Goal: Task Accomplishment & Management: Manage account settings

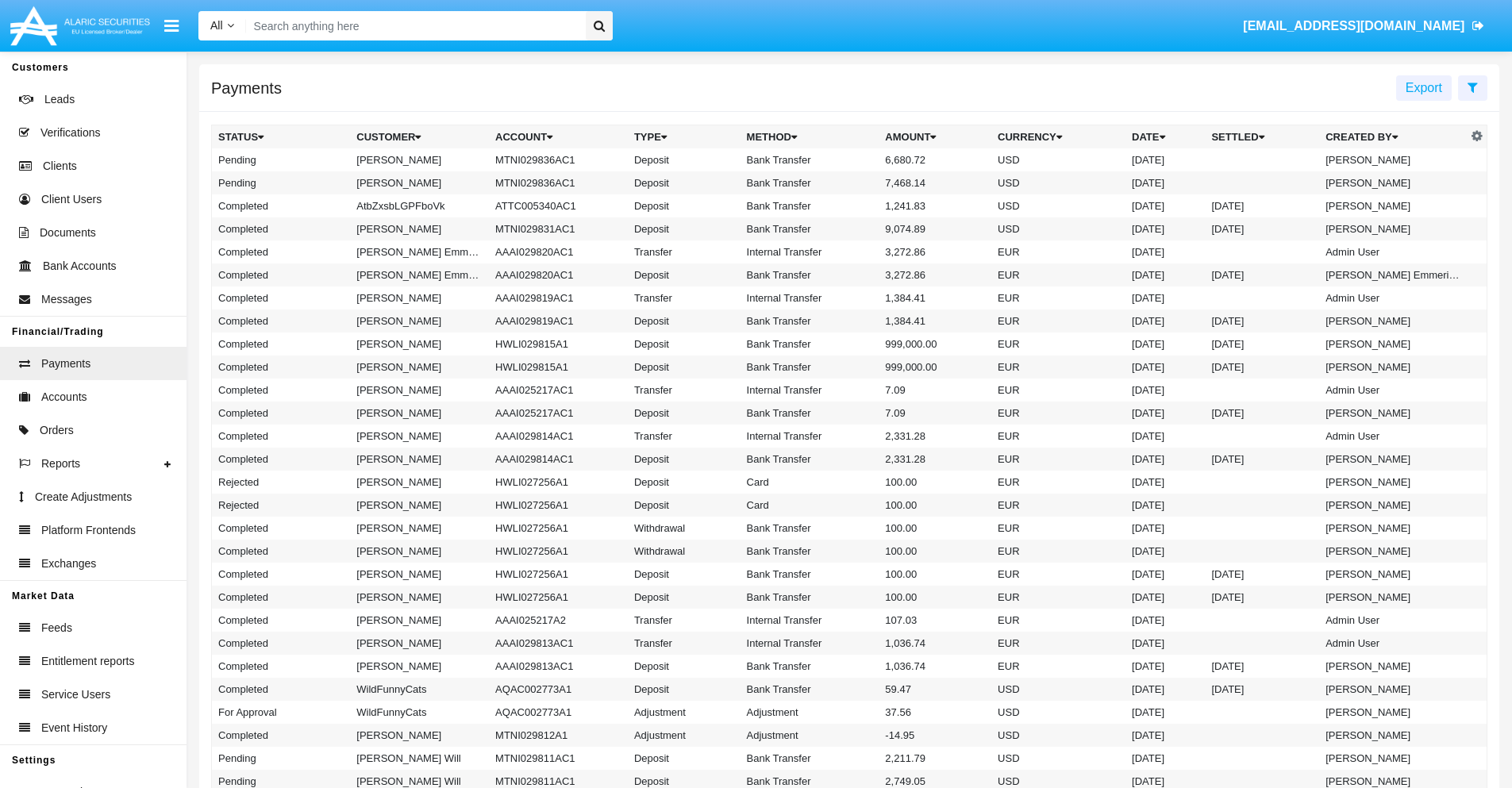
click at [1472, 86] on icon at bounding box center [1472, 86] width 11 height 13
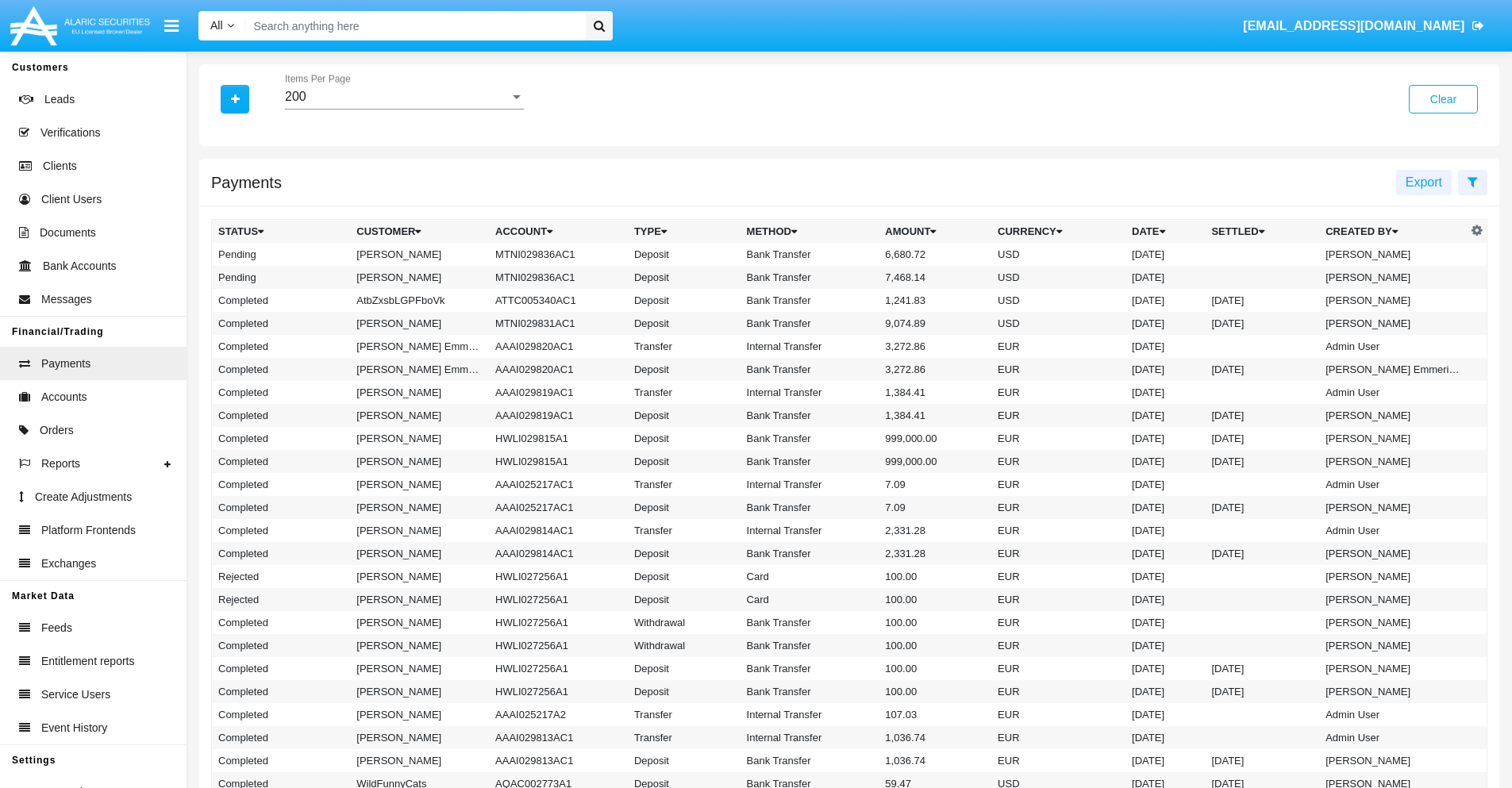
click at [404, 97] on div "200" at bounding box center [398, 96] width 225 height 15
click at [404, 109] on span "10" at bounding box center [404, 108] width 239 height 38
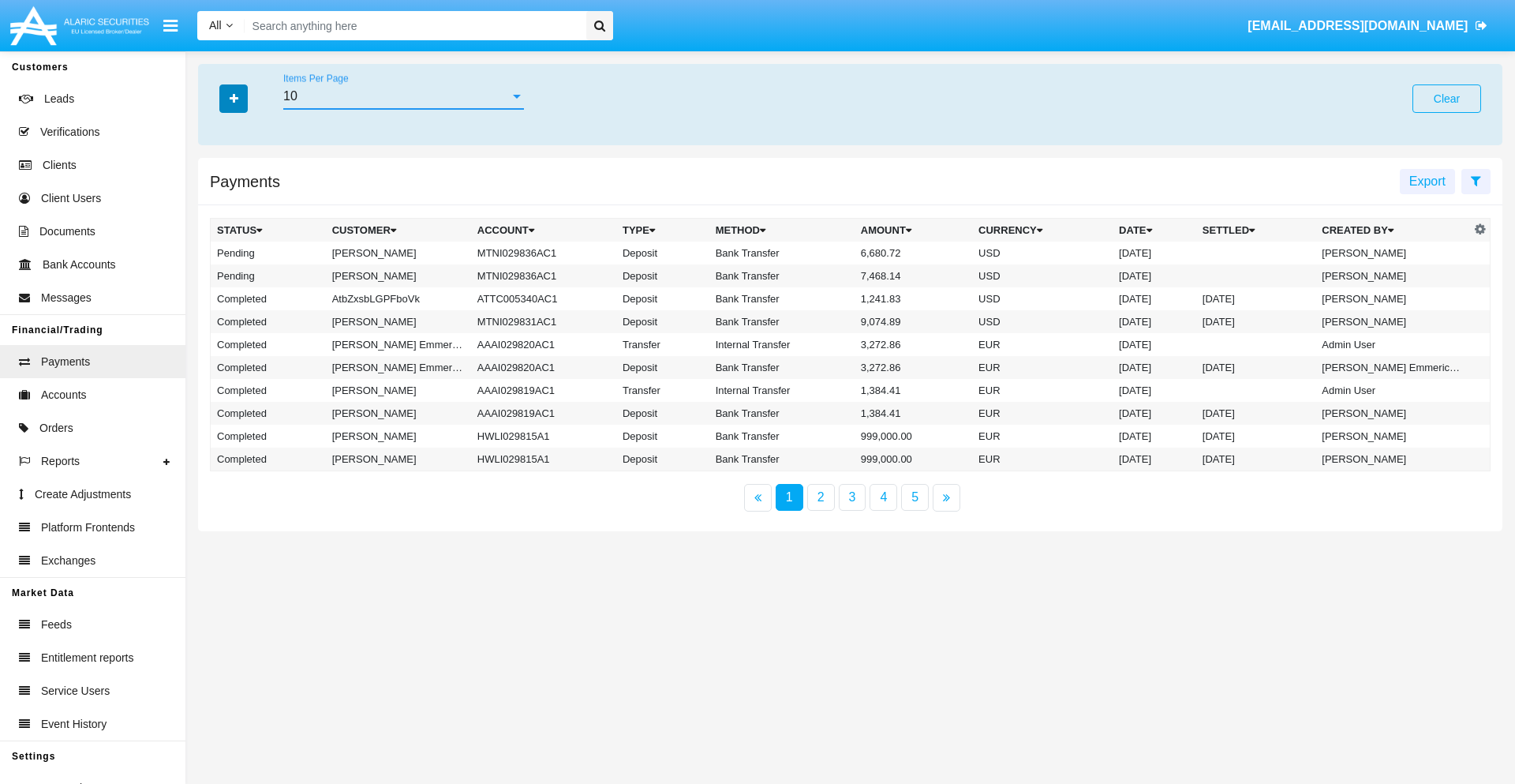
click at [233, 97] on icon "button" at bounding box center [233, 98] width 9 height 11
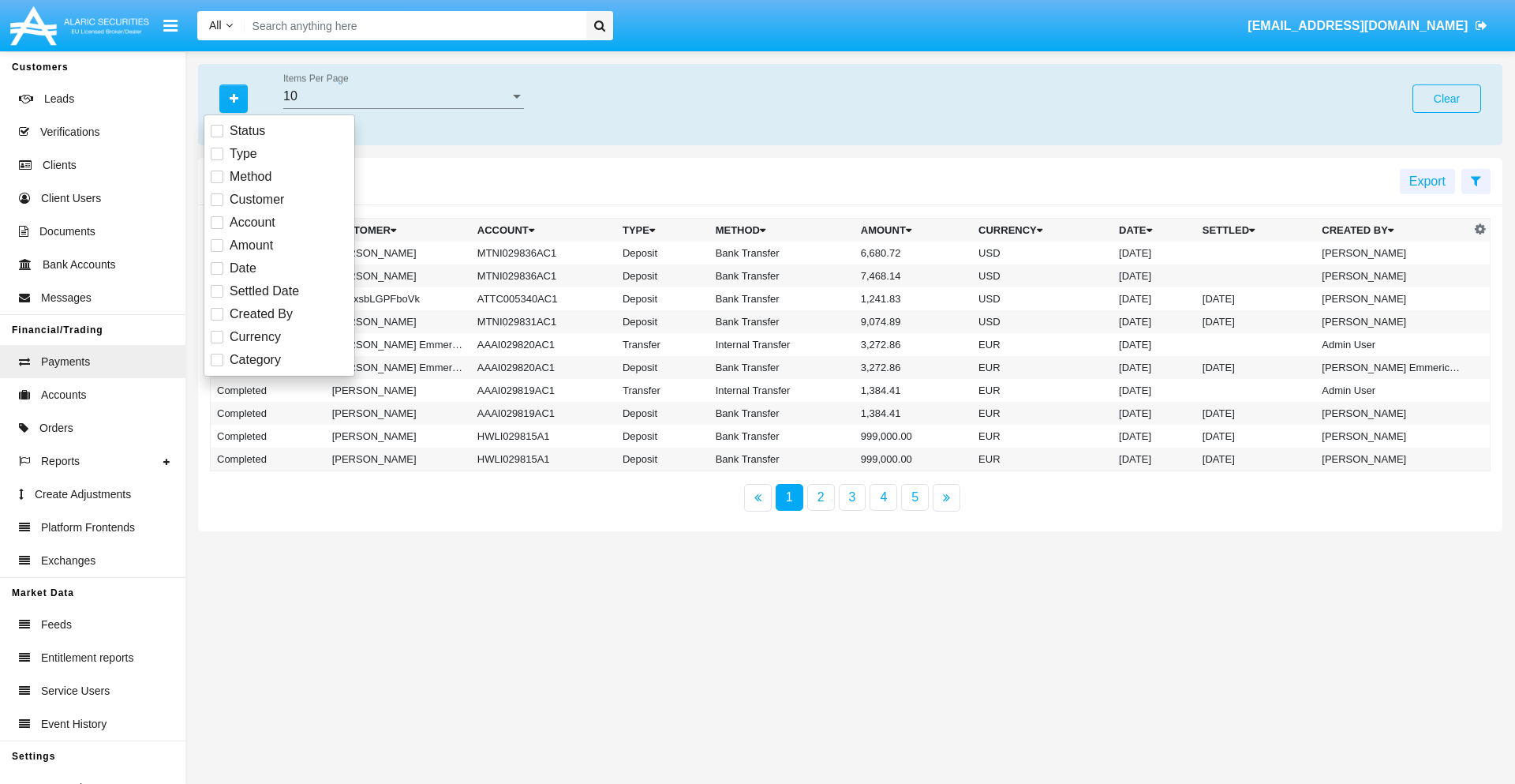
click at [247, 131] on span "Status" at bounding box center [247, 131] width 36 height 19
click at [217, 137] on input "Status" at bounding box center [216, 137] width 1 height 1
checkbox input "true"
click at [233, 97] on icon "button" at bounding box center [233, 98] width 9 height 11
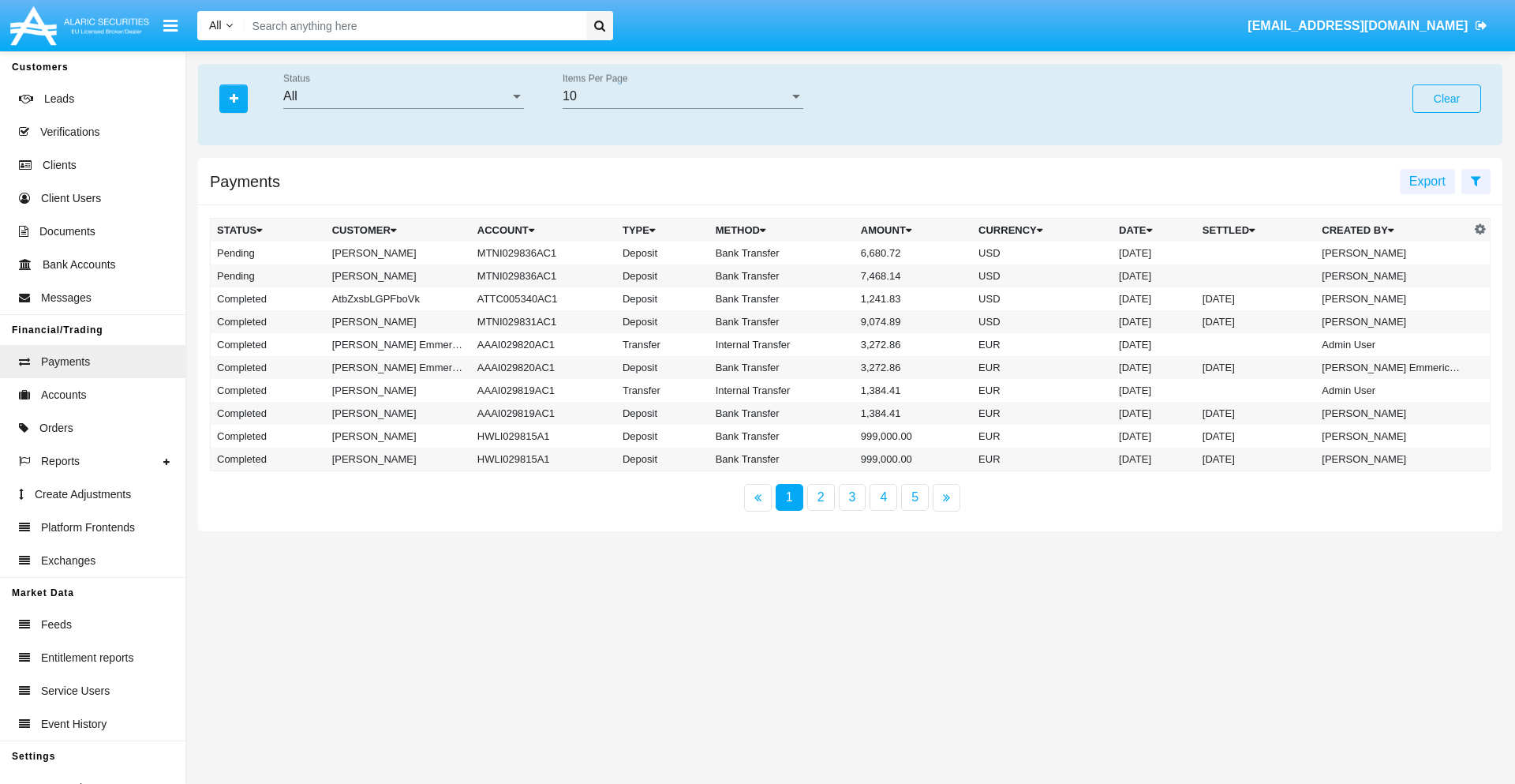
click at [403, 96] on div "All" at bounding box center [396, 95] width 227 height 14
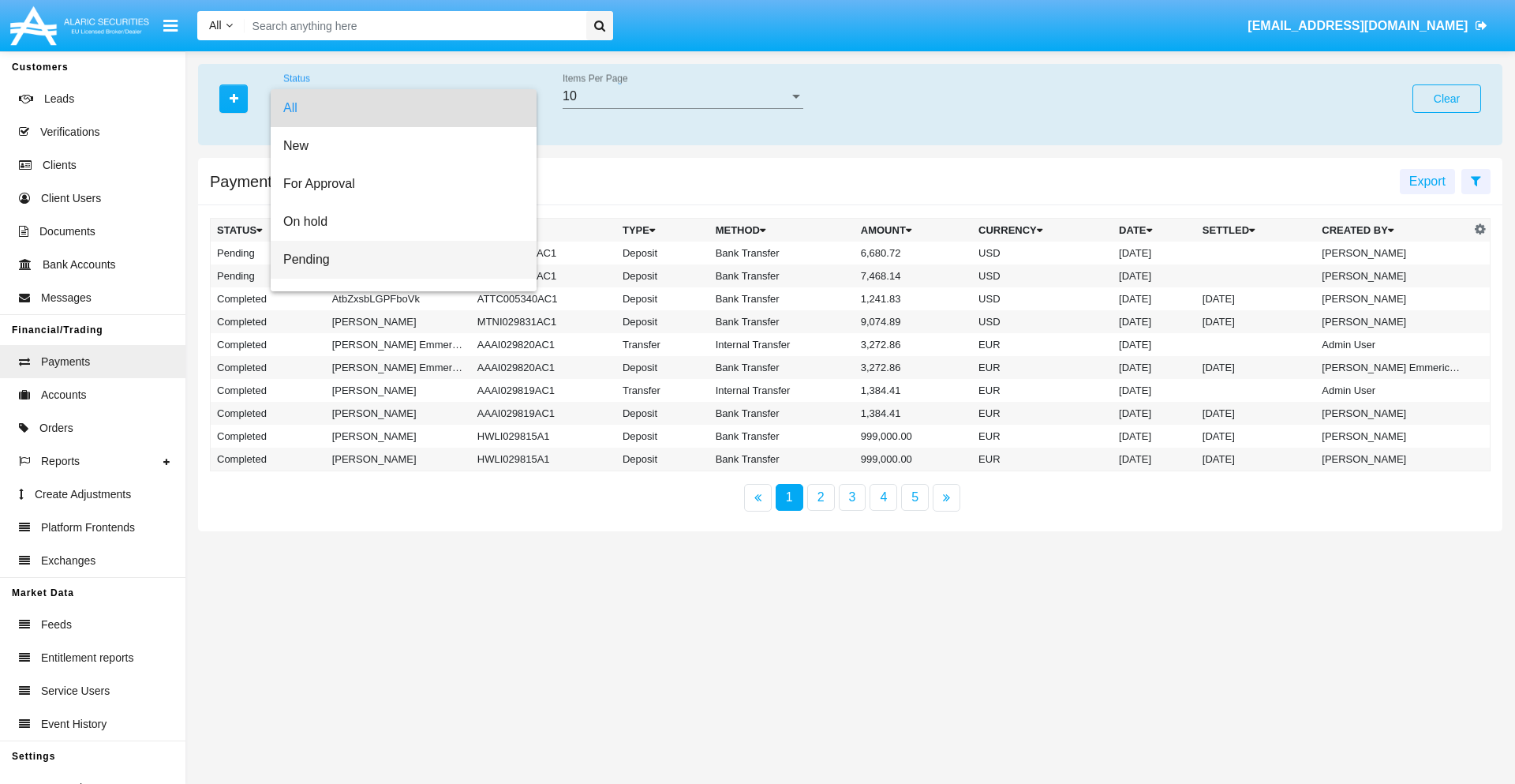
click at [397, 259] on span "Pending" at bounding box center [404, 259] width 241 height 38
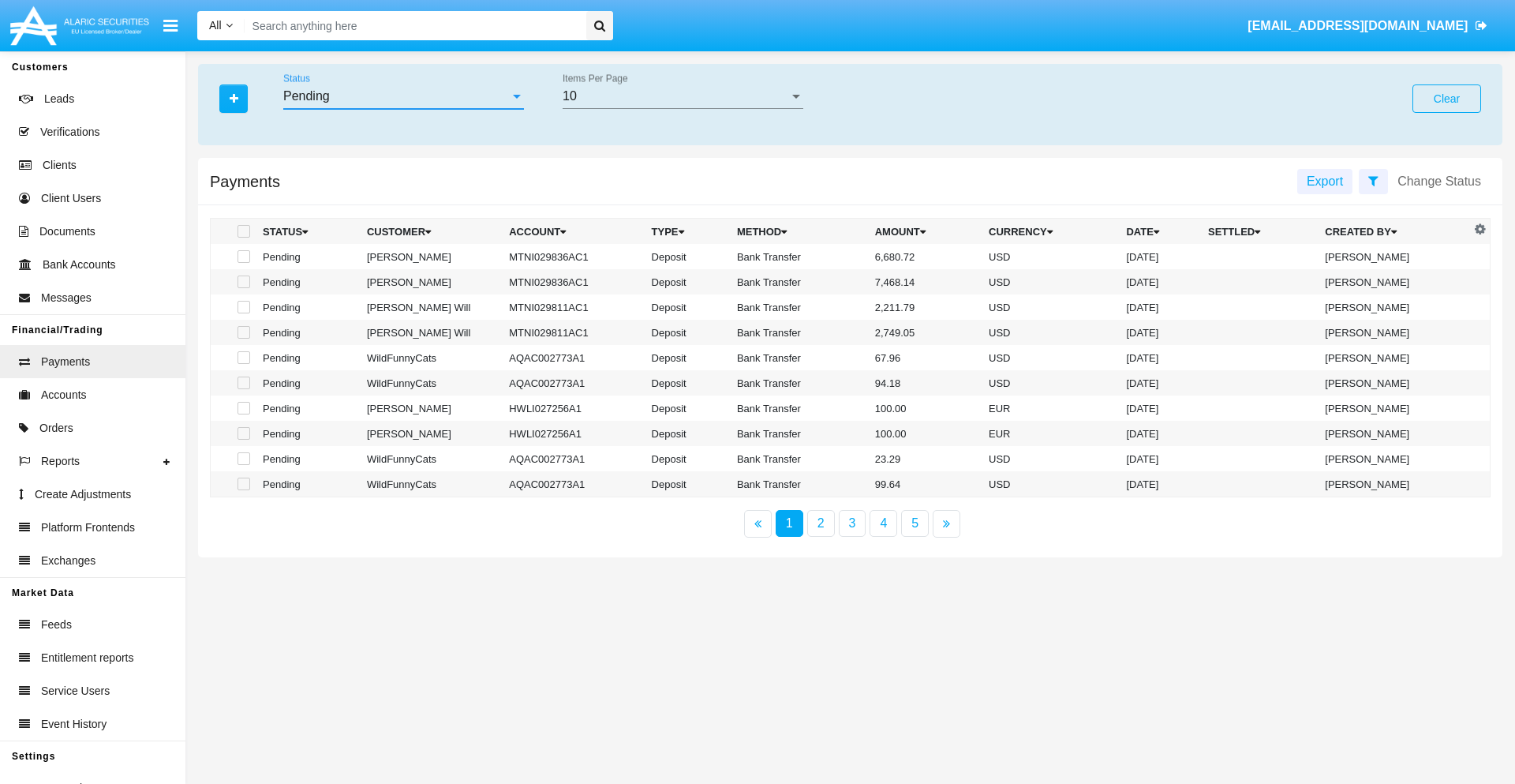
click at [242, 257] on span at bounding box center [243, 256] width 13 height 13
click at [243, 262] on input "checkbox" at bounding box center [243, 262] width 1 height 1
checkbox input "true"
click at [242, 282] on span at bounding box center [243, 282] width 13 height 13
click at [243, 288] on input "checkbox" at bounding box center [243, 288] width 1 height 1
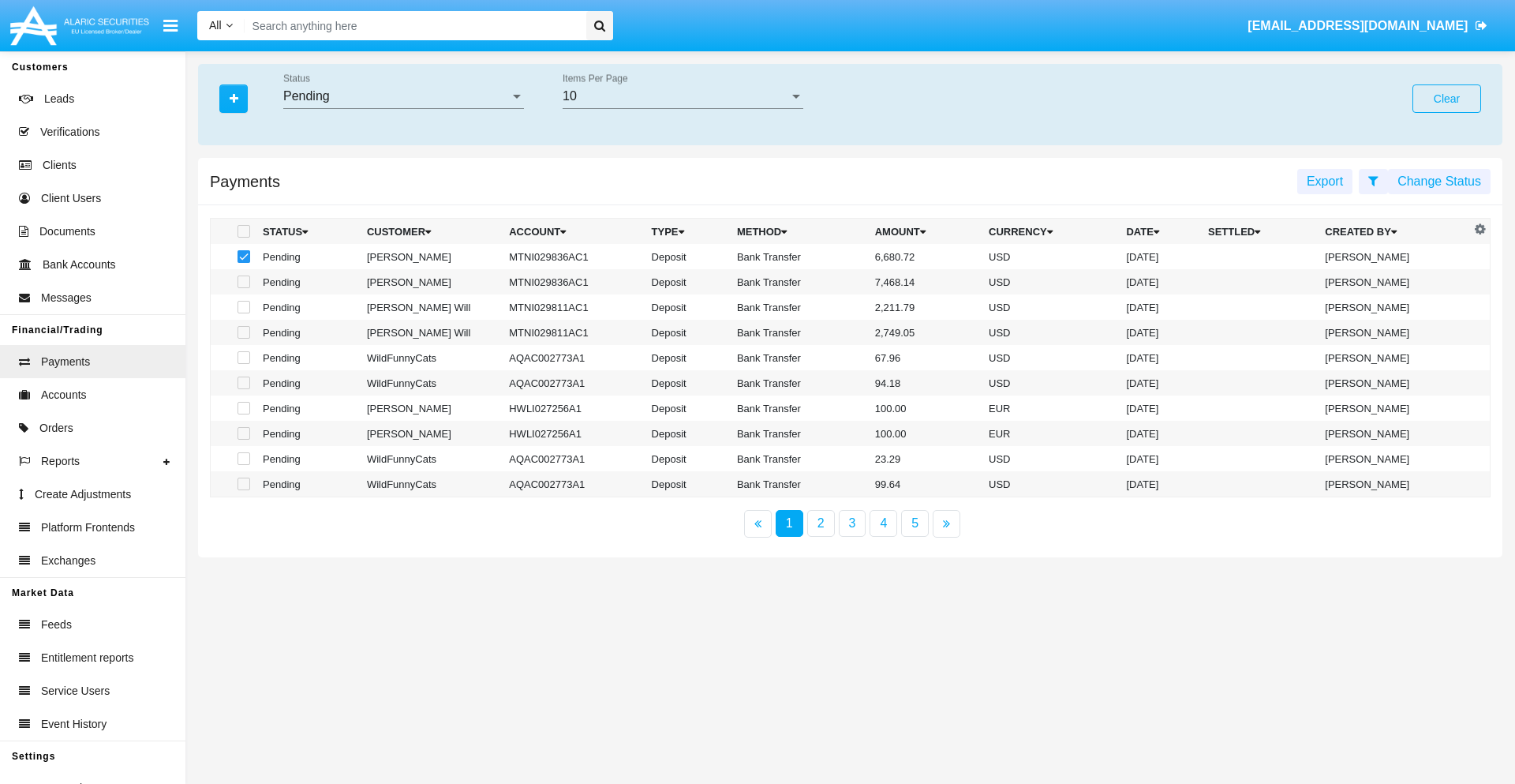
checkbox input "true"
click at [1440, 180] on button "Change Status" at bounding box center [1439, 181] width 102 height 25
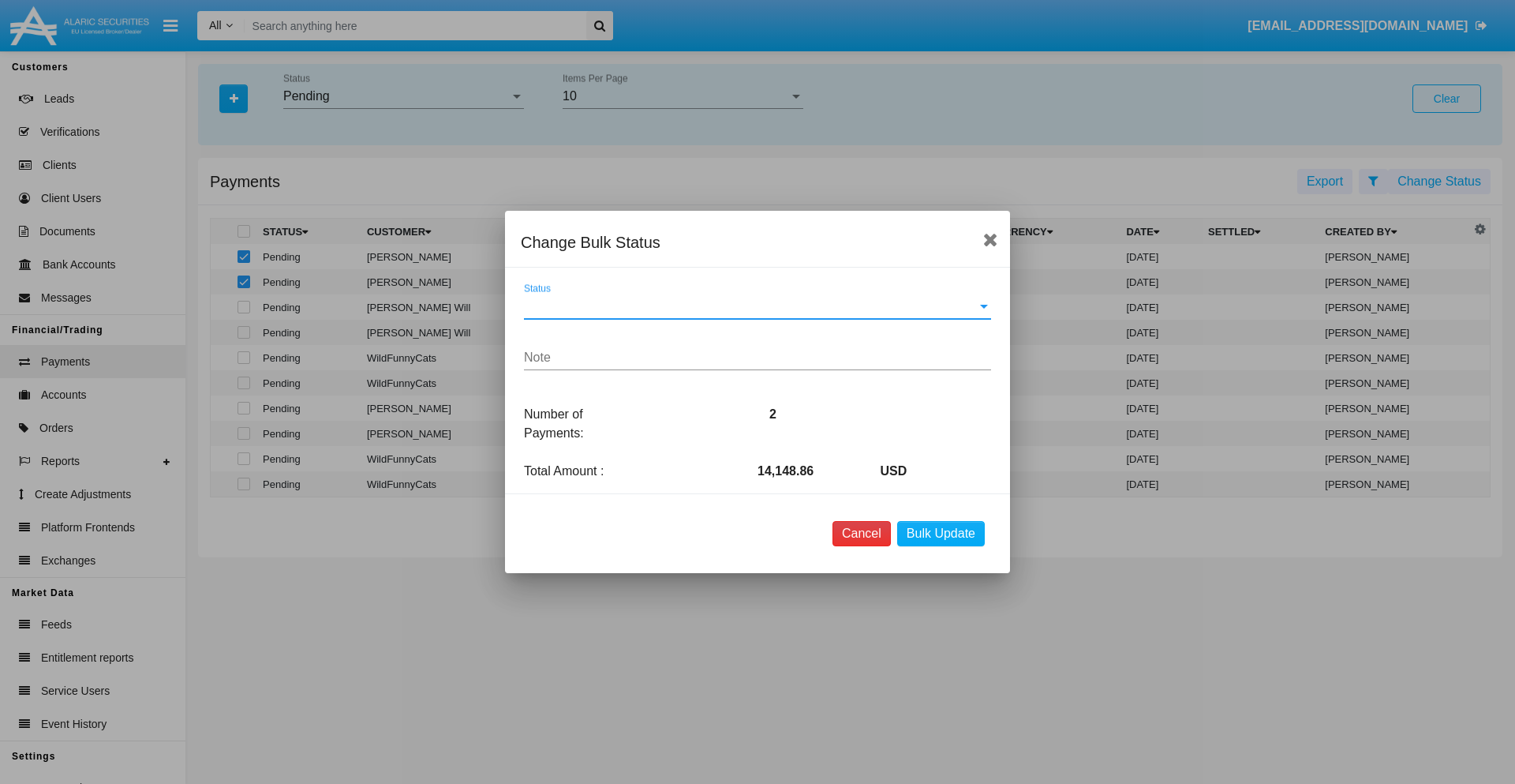
click at [861, 533] on button "Cancel" at bounding box center [861, 533] width 59 height 25
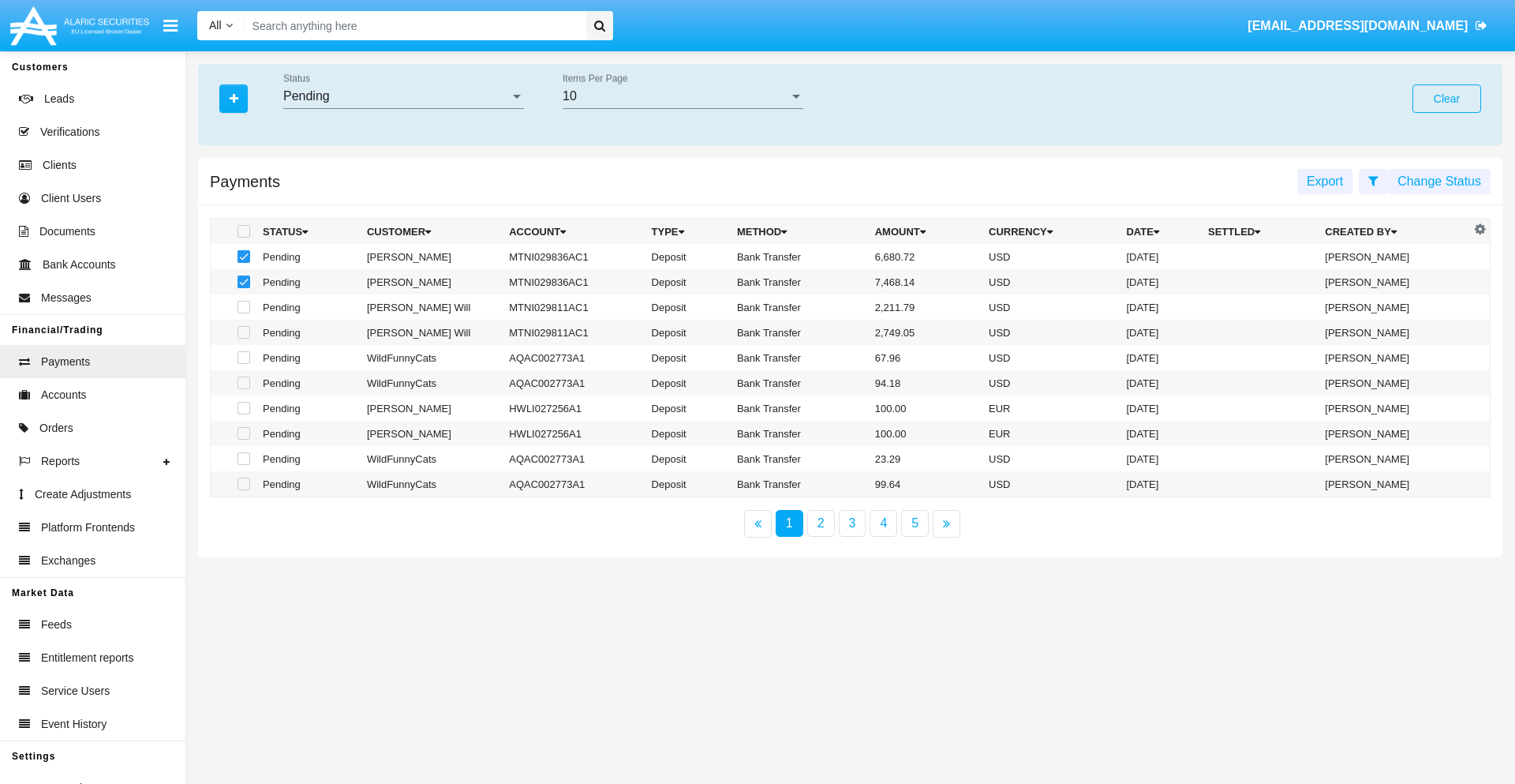
click at [1440, 180] on button "Change Status" at bounding box center [1439, 181] width 102 height 25
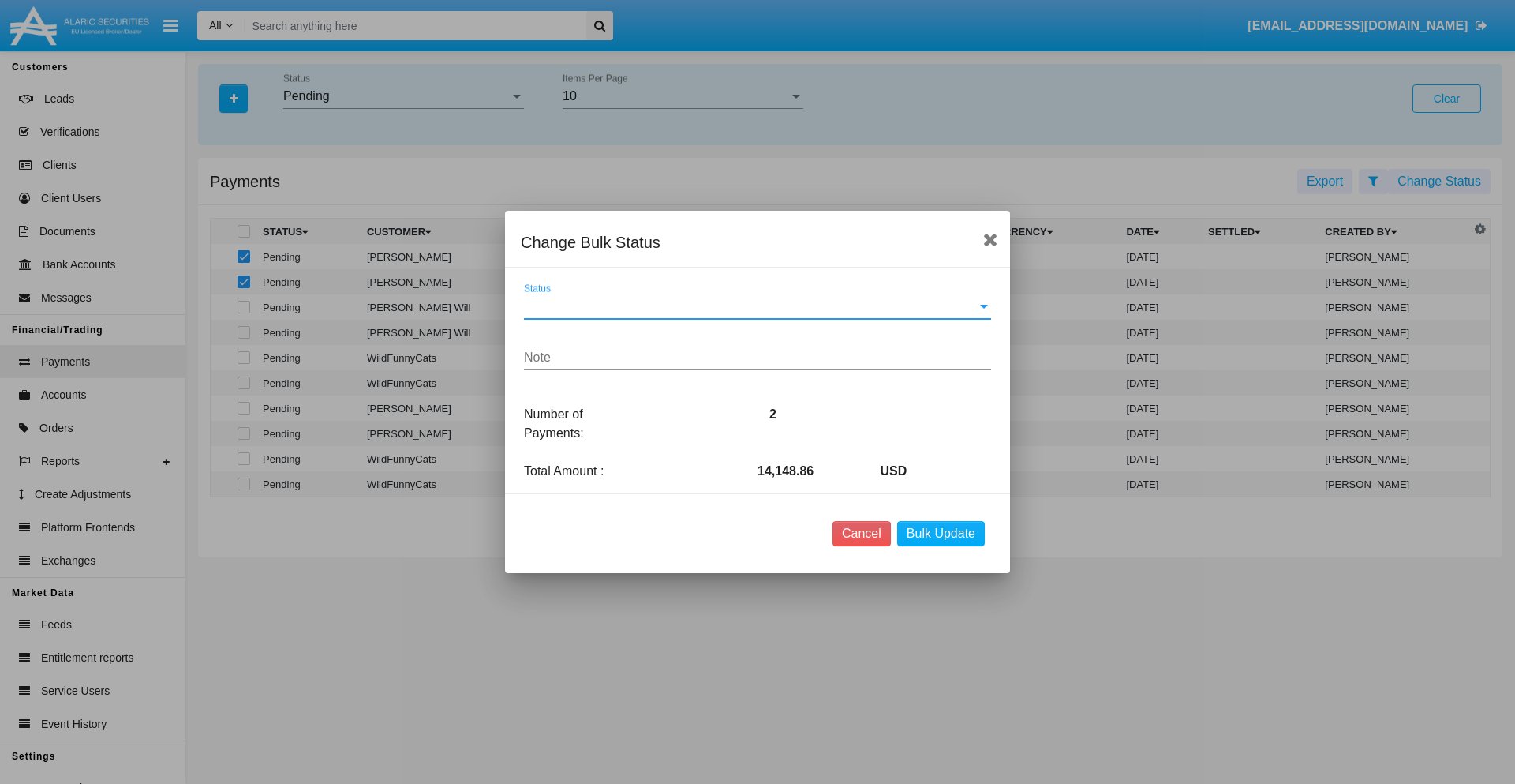
click at [758, 307] on span "Status" at bounding box center [750, 306] width 453 height 14
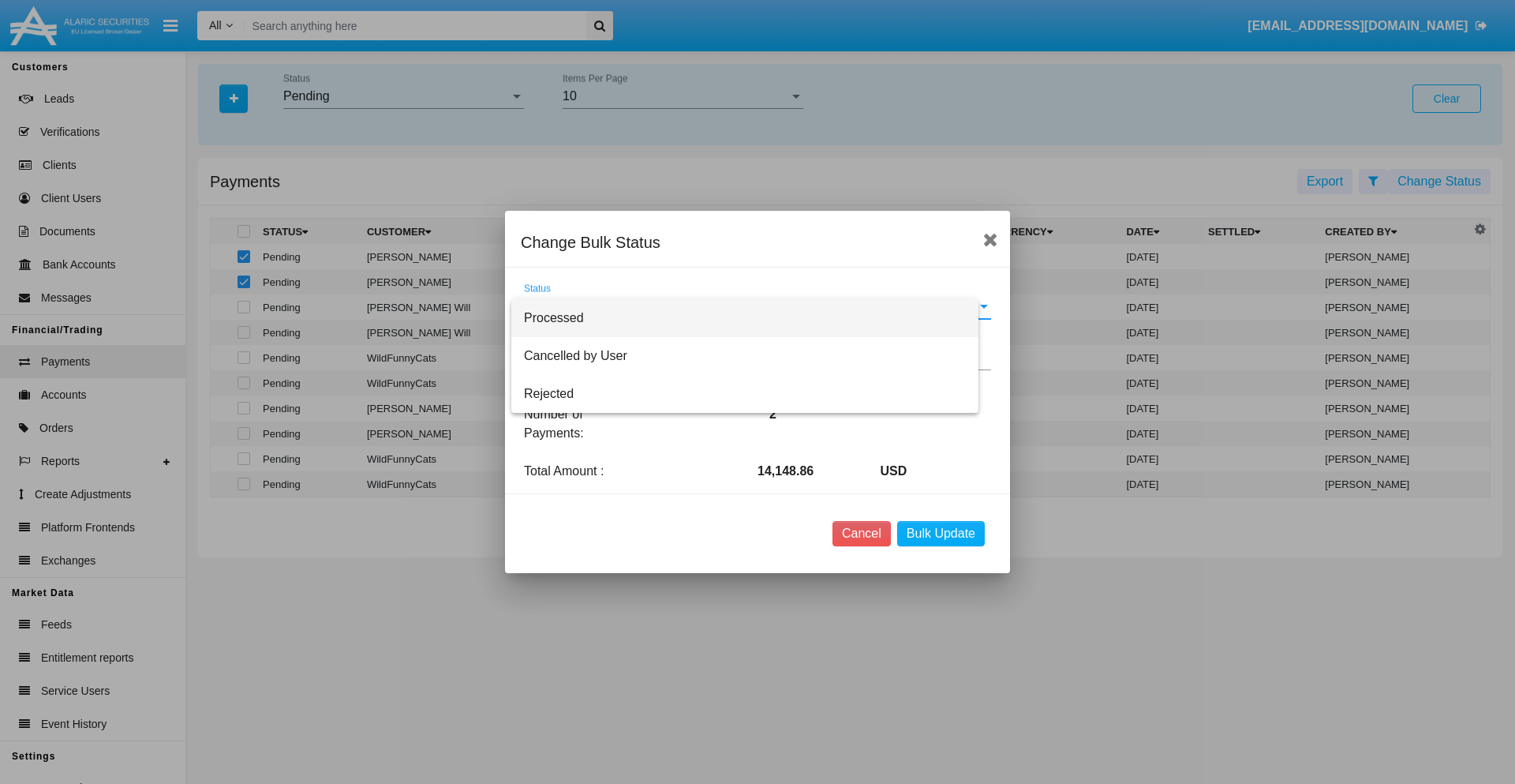
click at [758, 318] on span "Processed" at bounding box center [744, 317] width 442 height 38
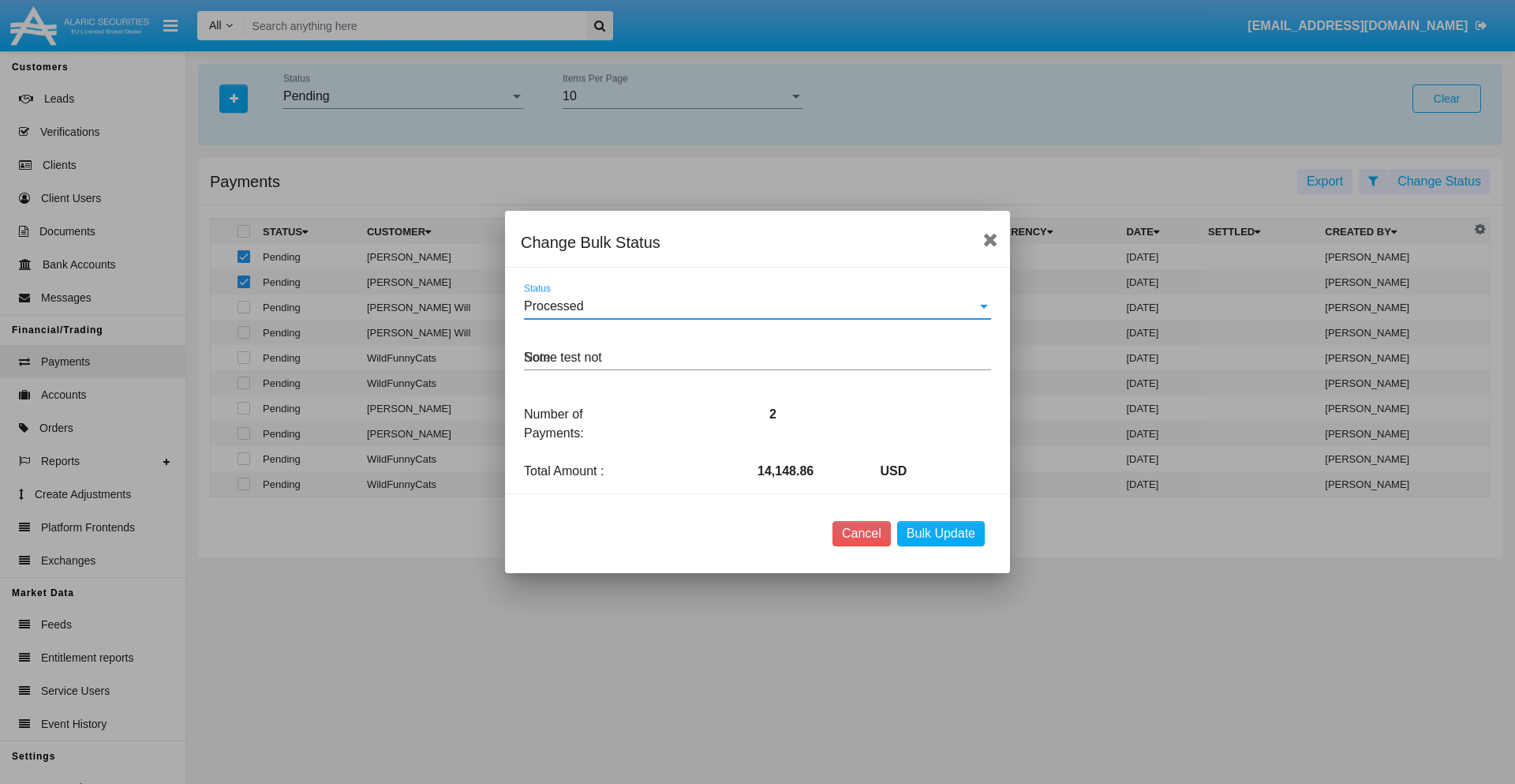
type textarea "Some test note"
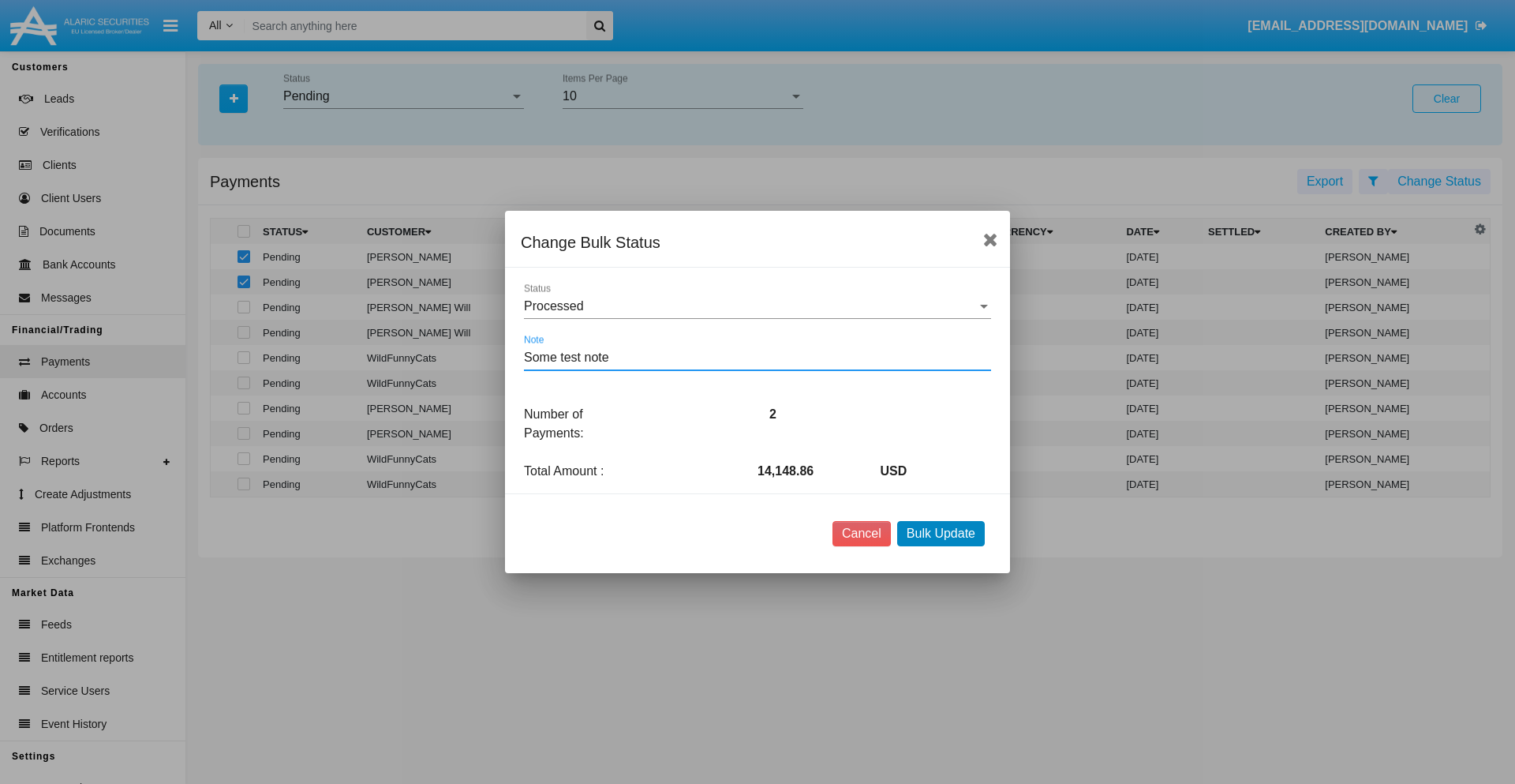
click at [940, 533] on button "Bulk Update" at bounding box center [940, 533] width 88 height 25
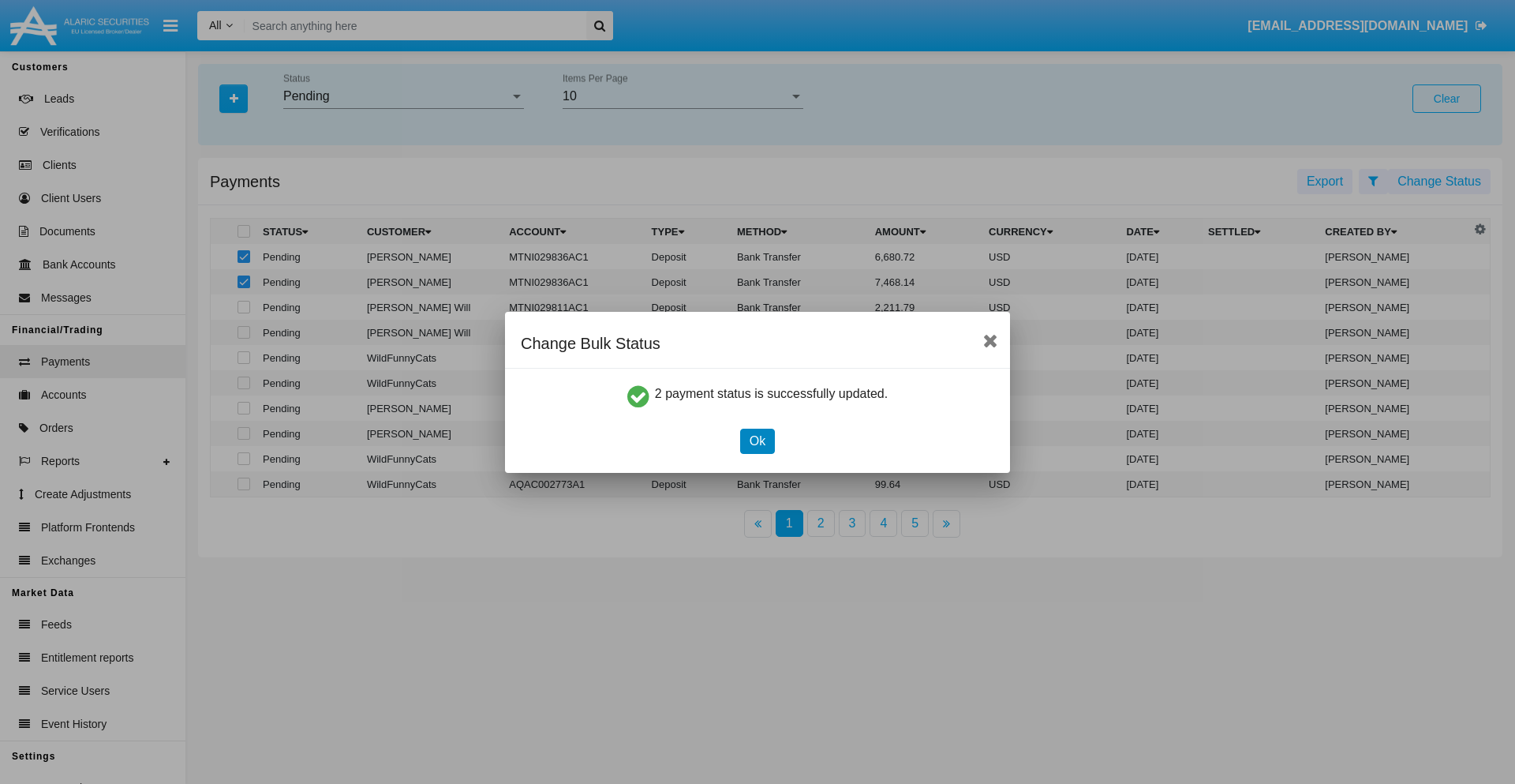
click at [757, 441] on button "Ok" at bounding box center [758, 441] width 35 height 25
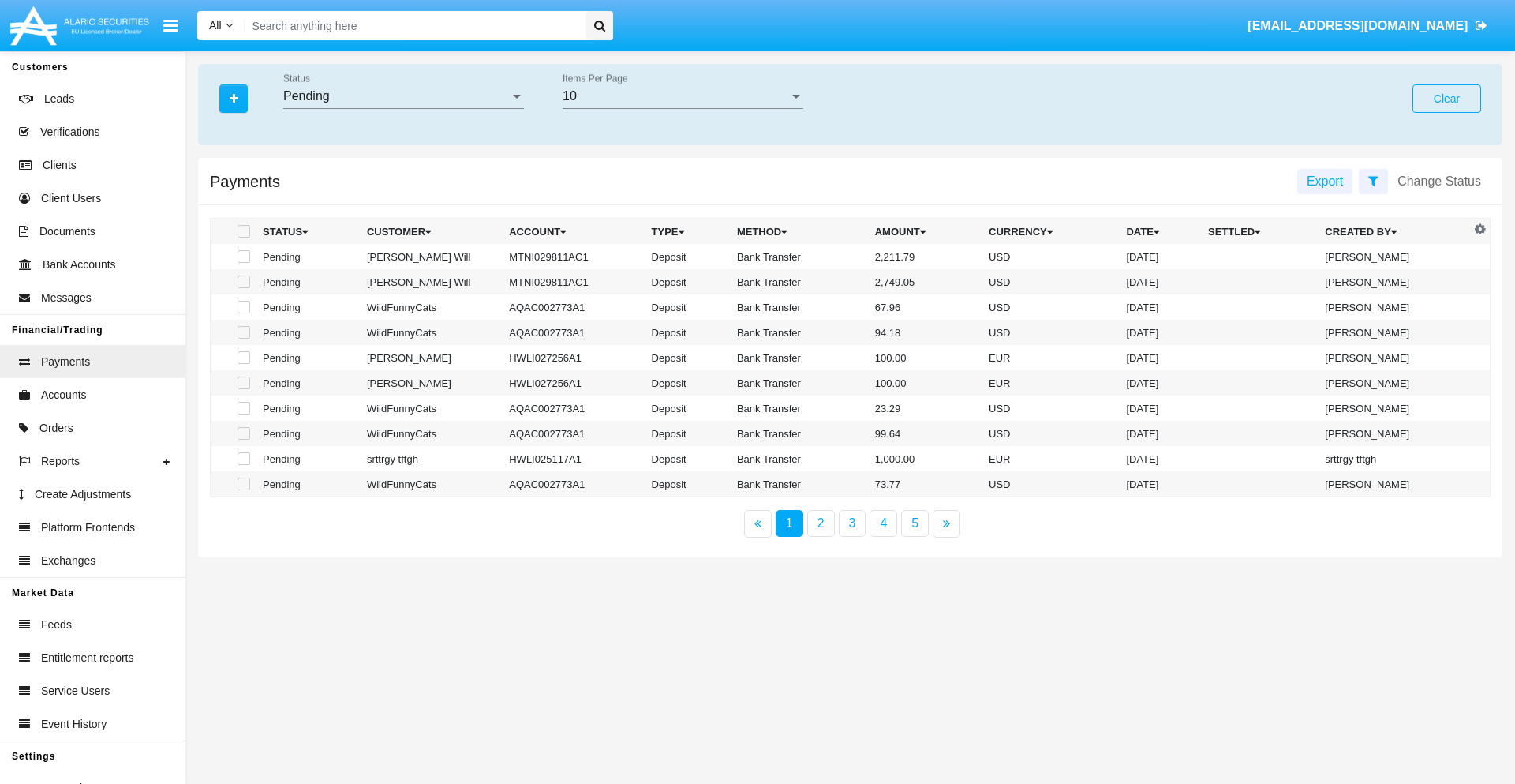
click at [403, 96] on div "Pending" at bounding box center [396, 95] width 227 height 14
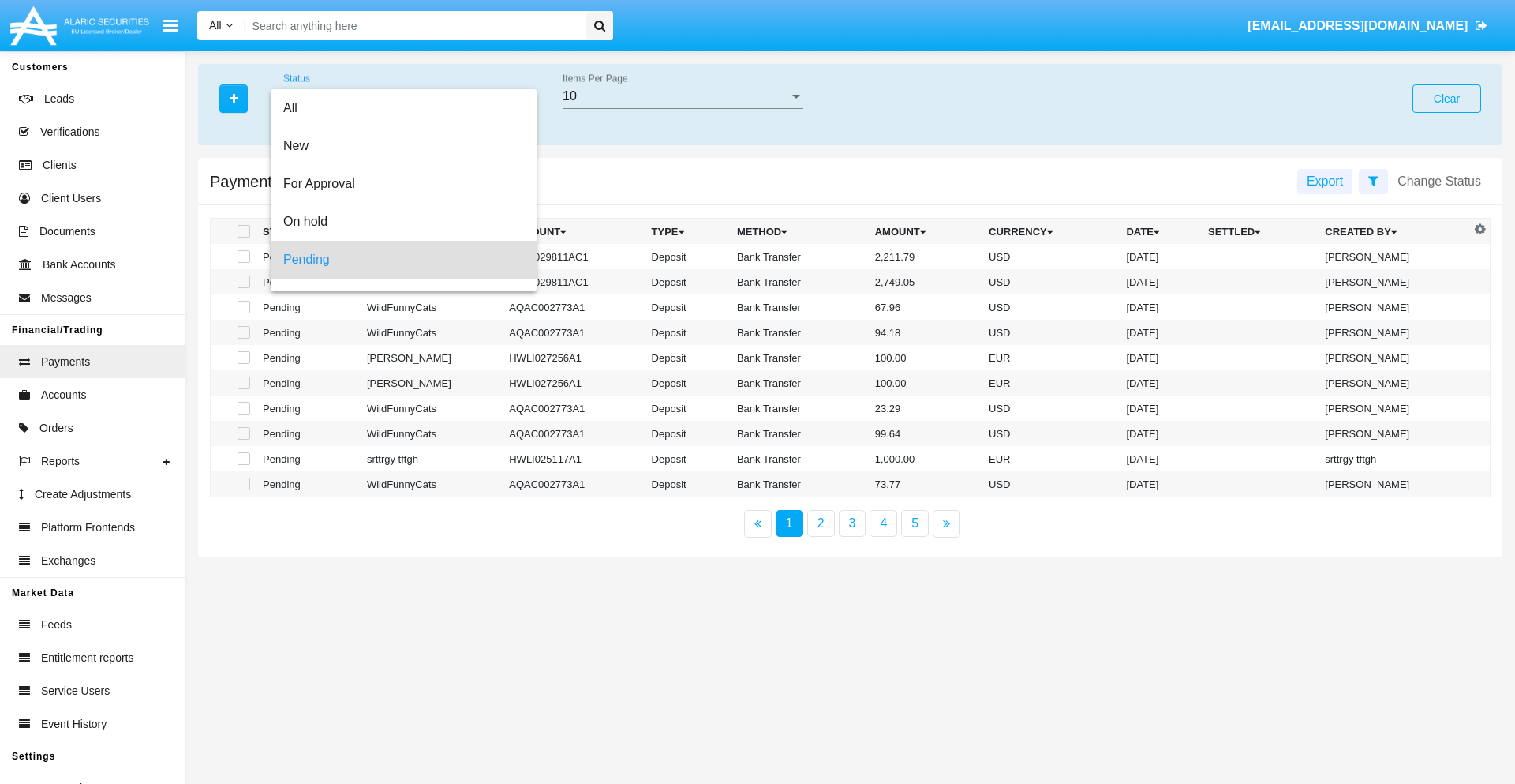
scroll to position [69, 0]
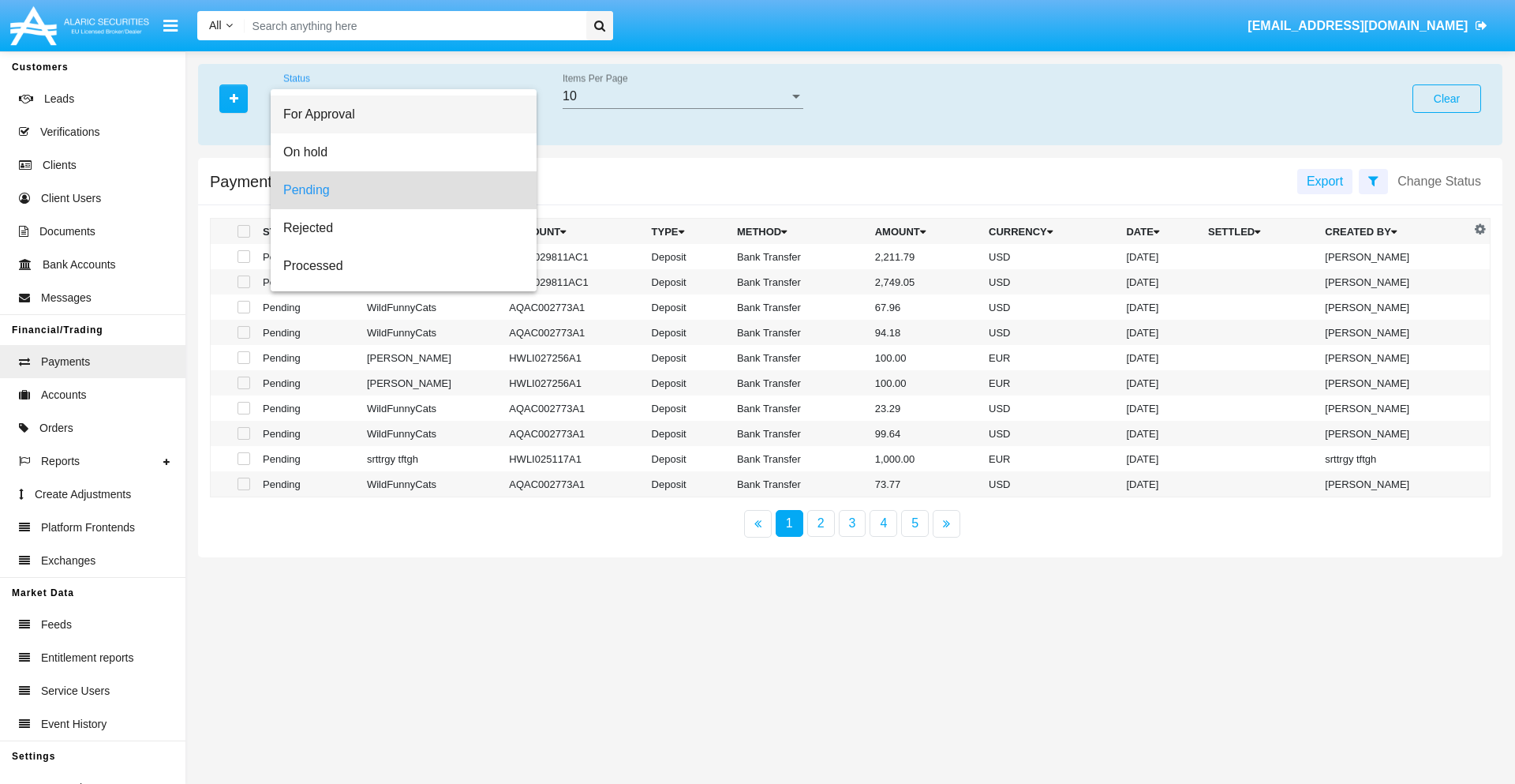
click at [397, 115] on span "For Approval" at bounding box center [404, 114] width 241 height 38
